Goal: Find specific page/section: Find specific page/section

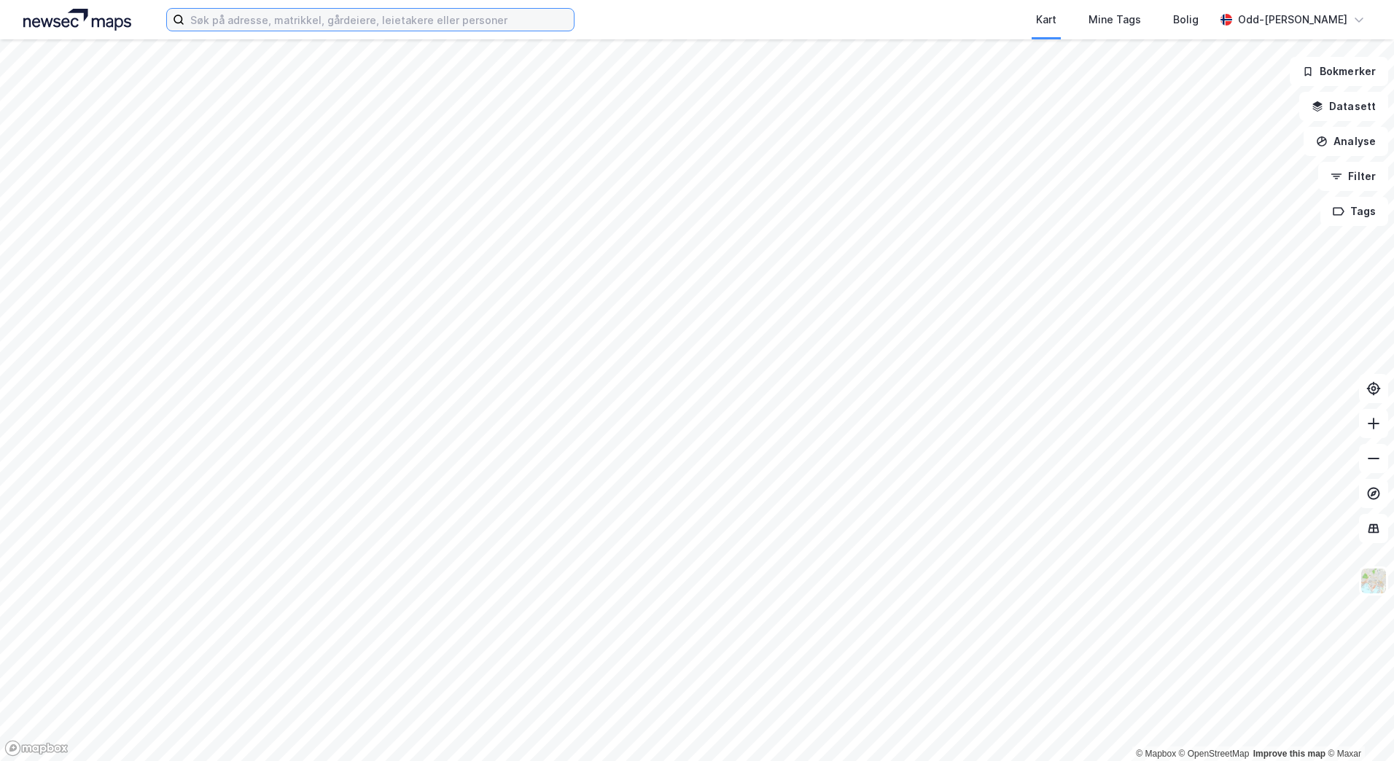
click at [291, 22] on input at bounding box center [378, 20] width 389 height 22
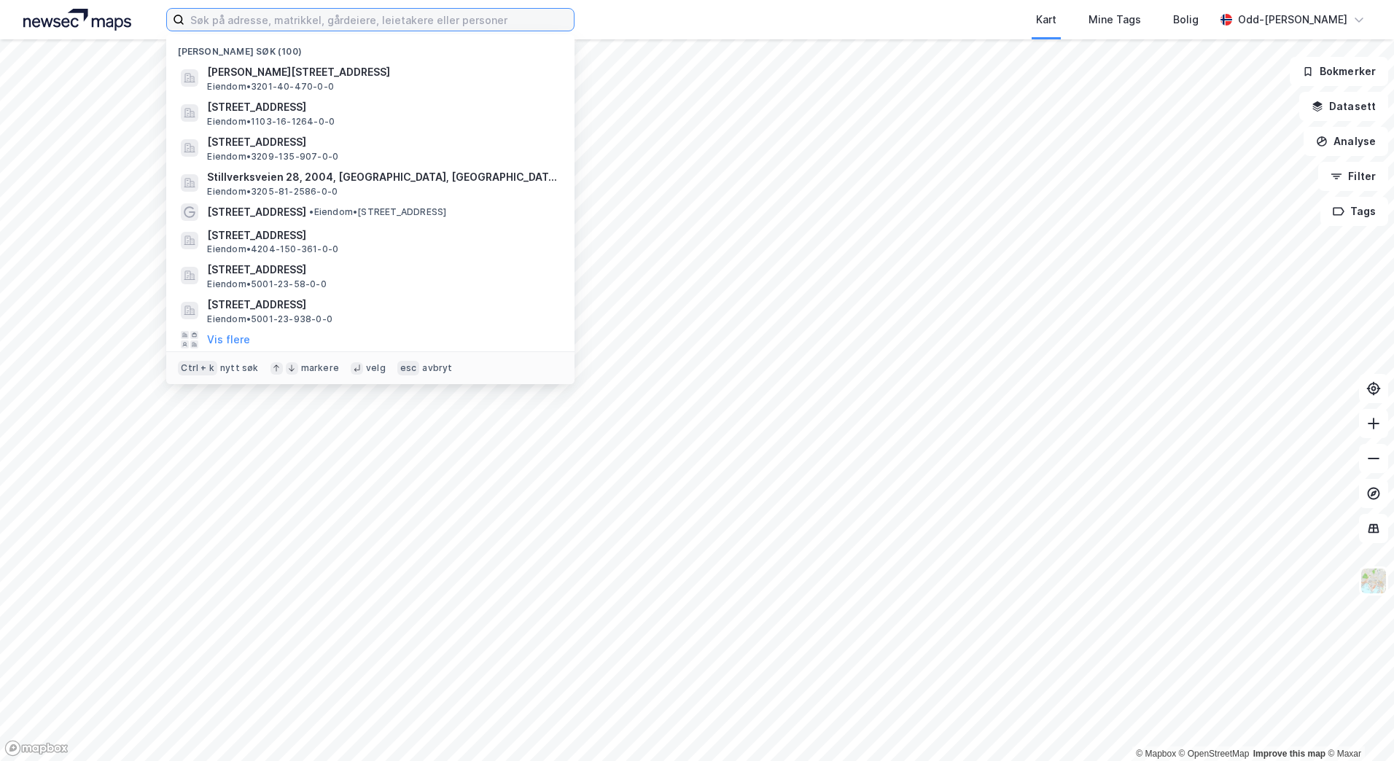
paste input "Dickaunsvingen 21 og 23"
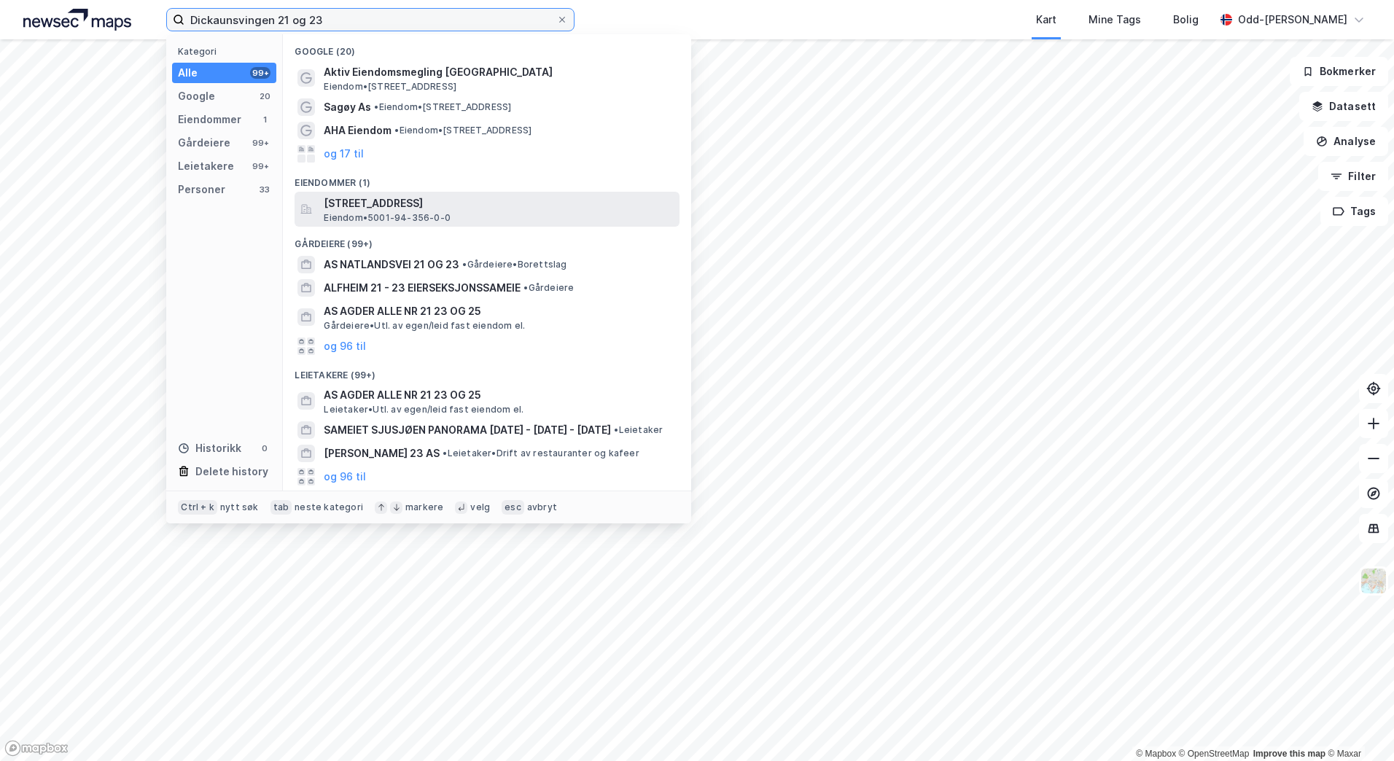
type input "Dickaunsvingen 21 og 23"
click at [514, 211] on span "[STREET_ADDRESS]" at bounding box center [499, 203] width 350 height 17
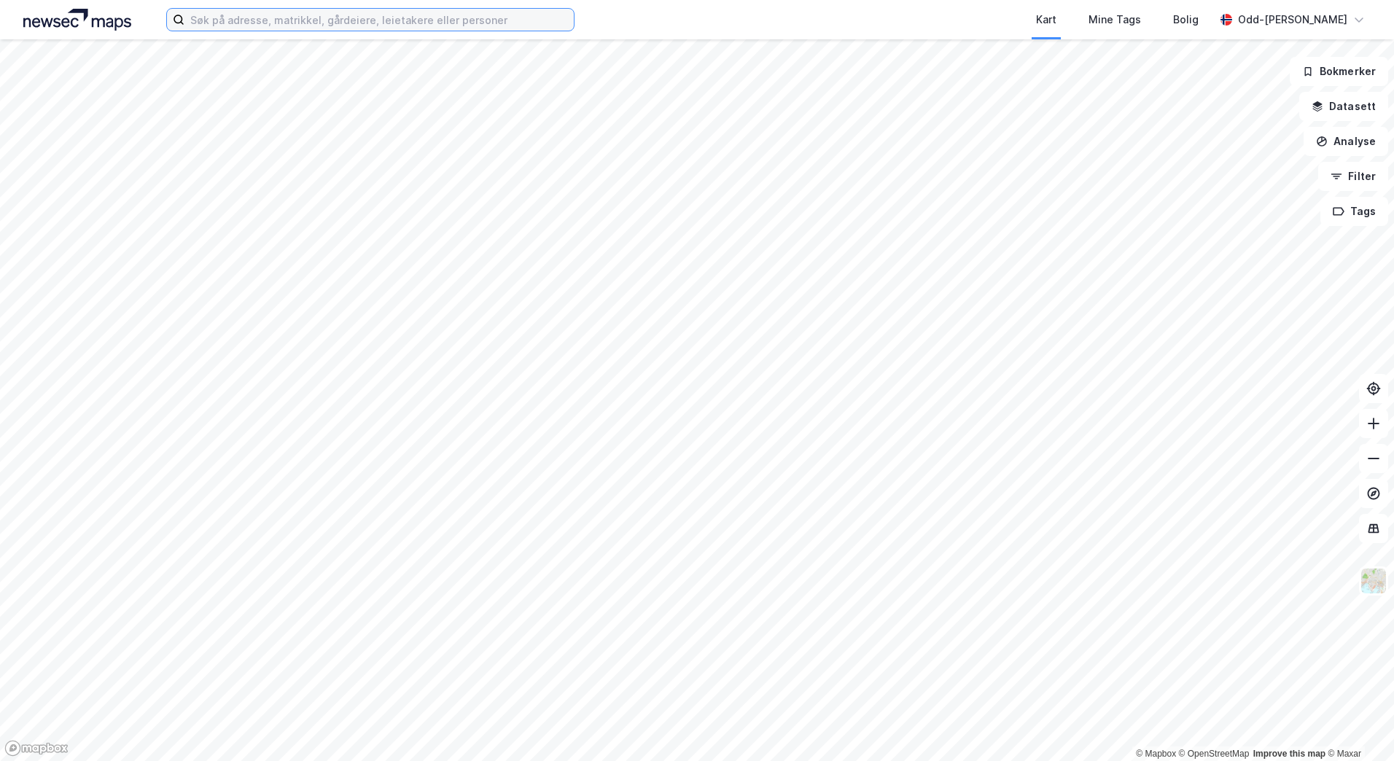
click at [300, 11] on input at bounding box center [378, 20] width 389 height 22
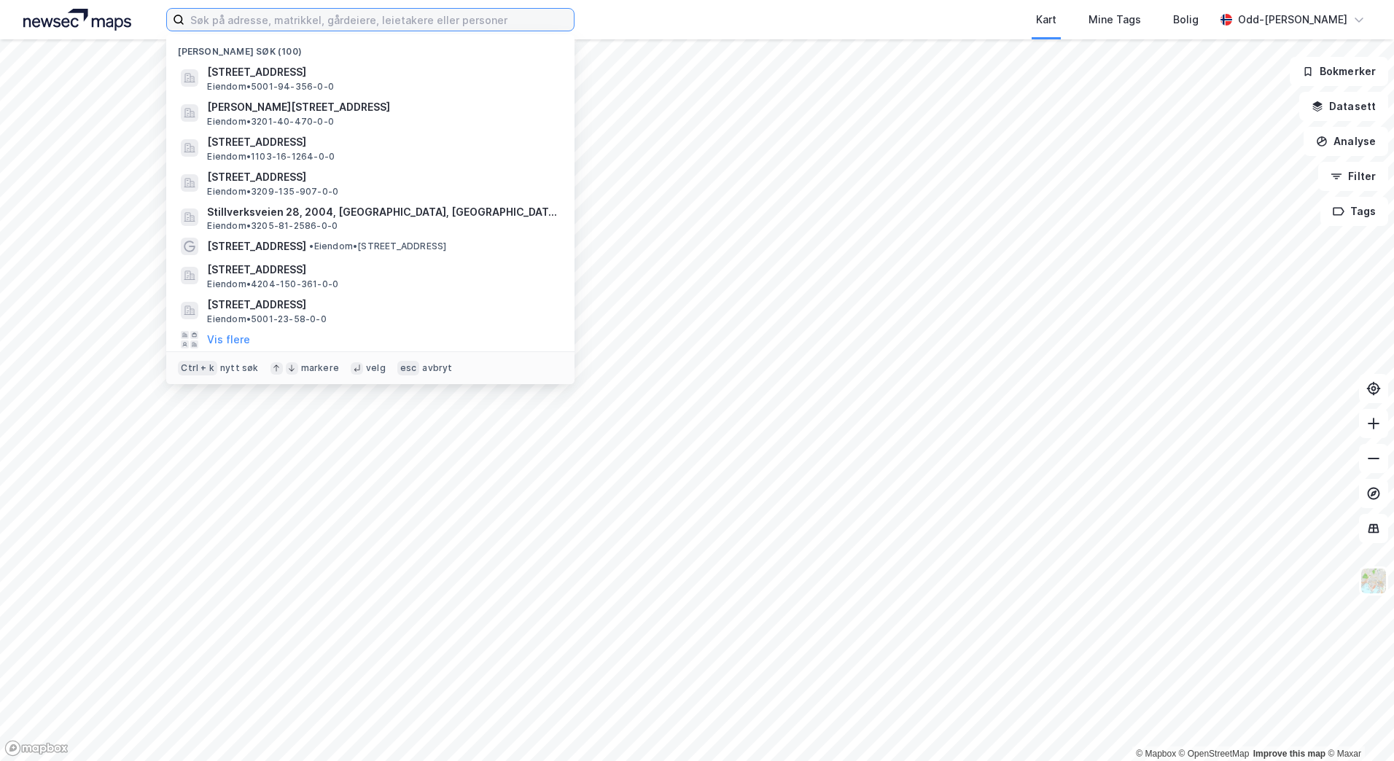
paste input "Feviktoppen 25"
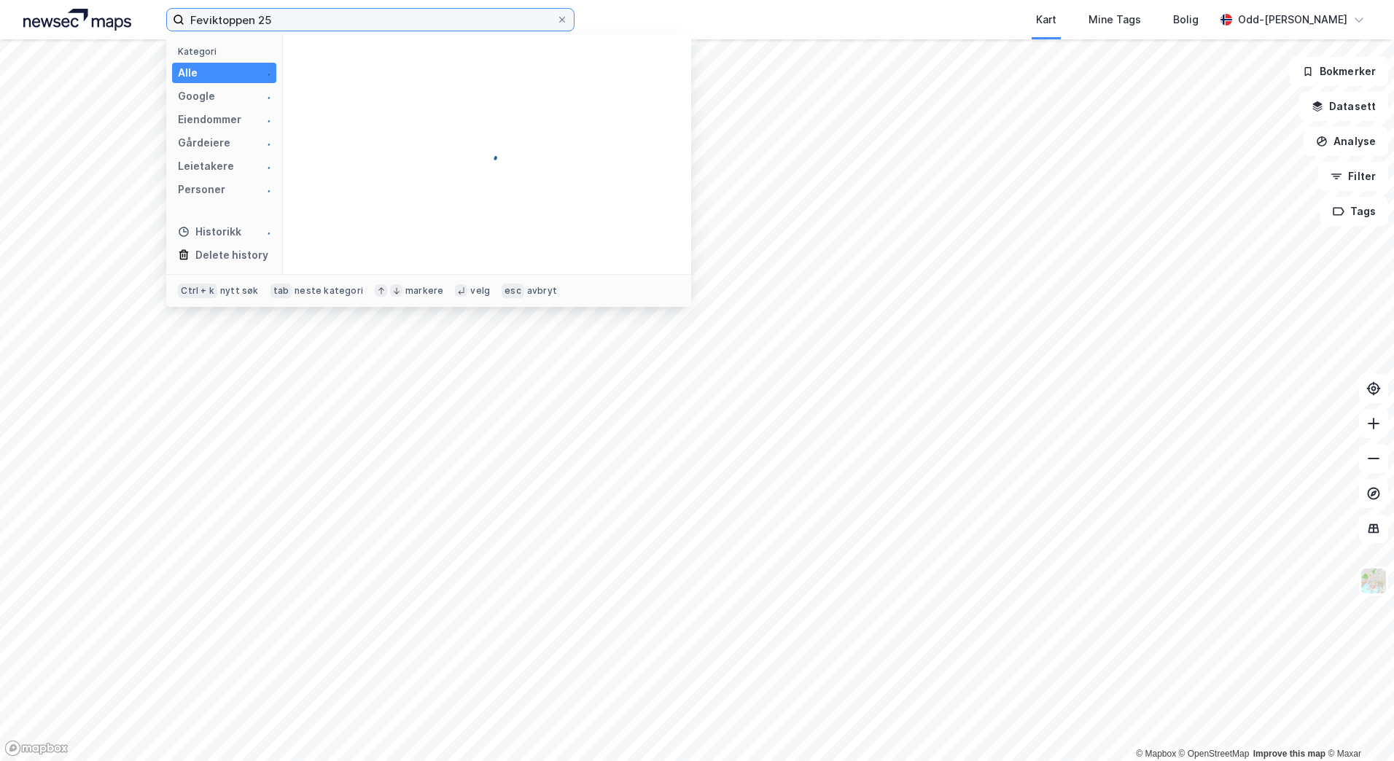
type input "Feviktoppen 25"
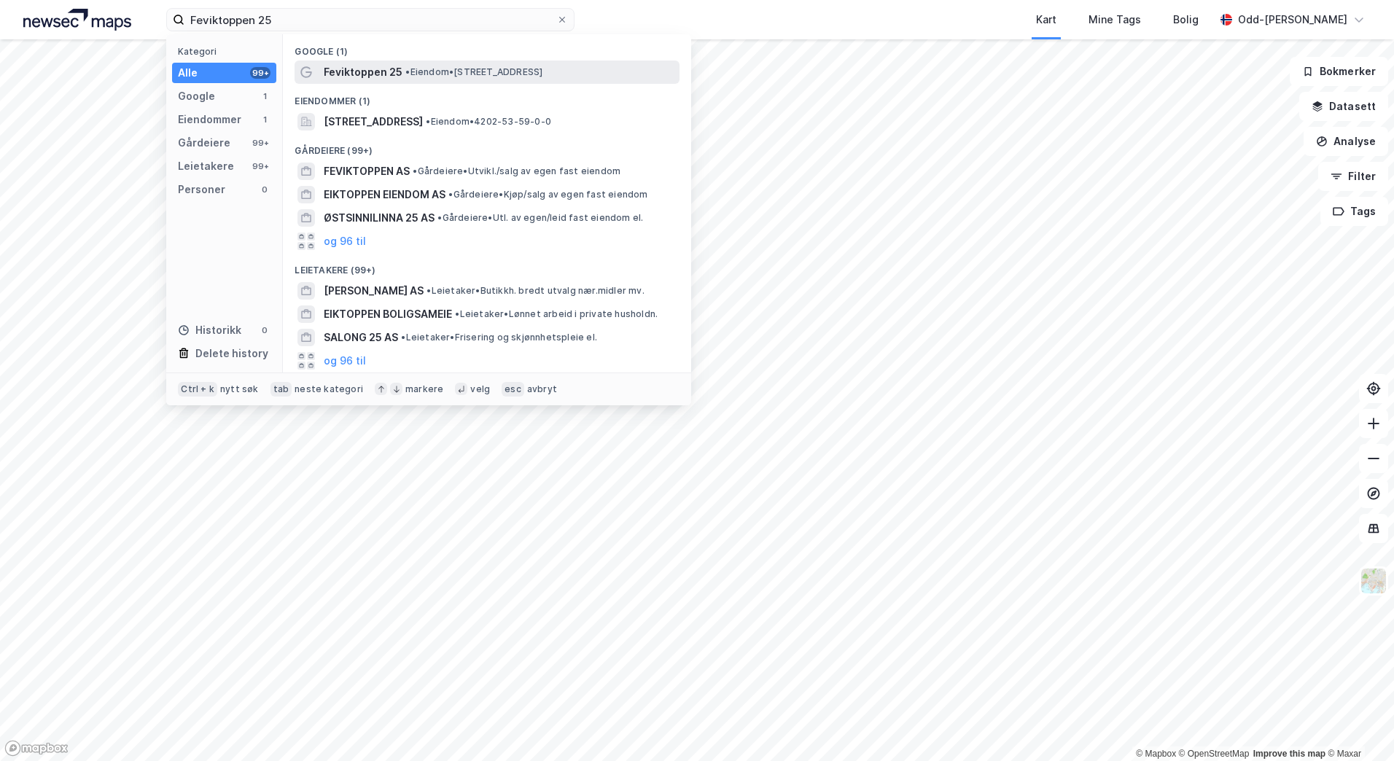
click at [344, 75] on span "Feviktoppen 25" at bounding box center [363, 71] width 79 height 17
